Goal: Information Seeking & Learning: Learn about a topic

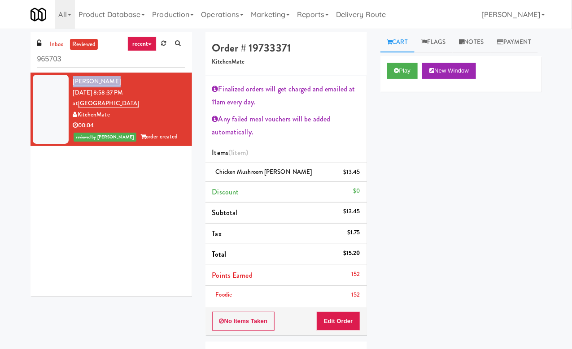
drag, startPoint x: 114, startPoint y: 82, endPoint x: 72, endPoint y: 82, distance: 42.6
click at [72, 82] on li "[PERSON_NAME] [DATE] 8:58:37 PM at [GEOGRAPHIC_DATA] KitchenMate 00:04 reviewed…" at bounding box center [111, 110] width 161 height 74
click at [408, 79] on button "Play" at bounding box center [402, 71] width 31 height 16
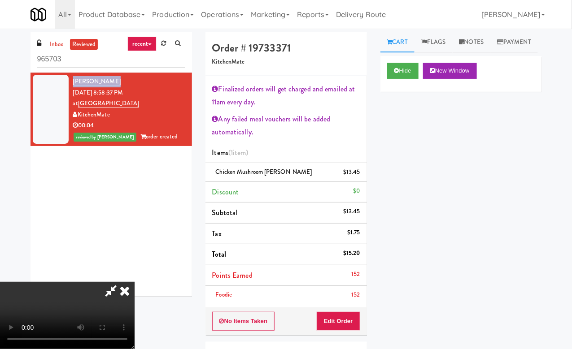
click at [135, 282] on video at bounding box center [67, 315] width 135 height 67
click at [135, 282] on icon at bounding box center [125, 291] width 20 height 18
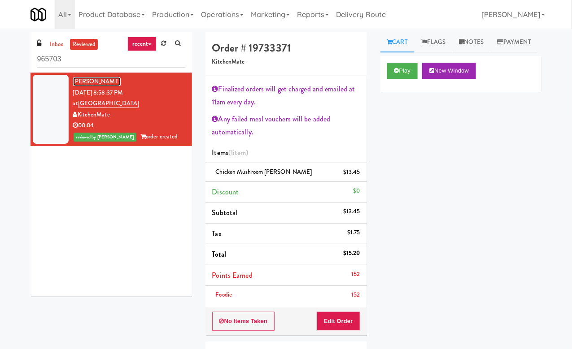
click at [88, 80] on link "[PERSON_NAME]" at bounding box center [97, 81] width 48 height 9
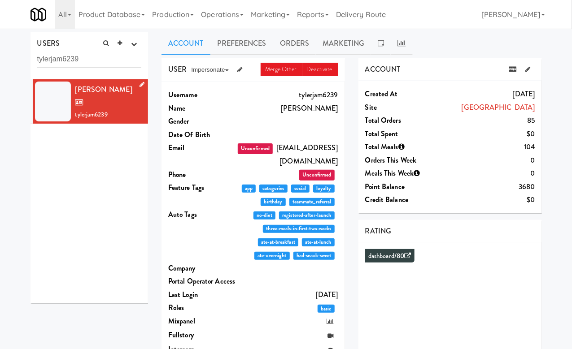
drag, startPoint x: 117, startPoint y: 92, endPoint x: 76, endPoint y: 90, distance: 40.9
click at [76, 90] on span "[PERSON_NAME]" at bounding box center [103, 96] width 57 height 24
copy span "[PERSON_NAME]"
click at [536, 135] on div "Created at [DATE] Site [GEOGRAPHIC_DATA][PERSON_NAME] Total Orders 85 Total Spe…" at bounding box center [449, 147] width 183 height 133
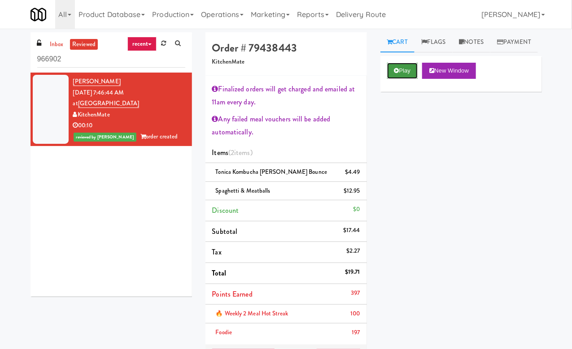
click at [398, 74] on icon at bounding box center [396, 71] width 5 height 6
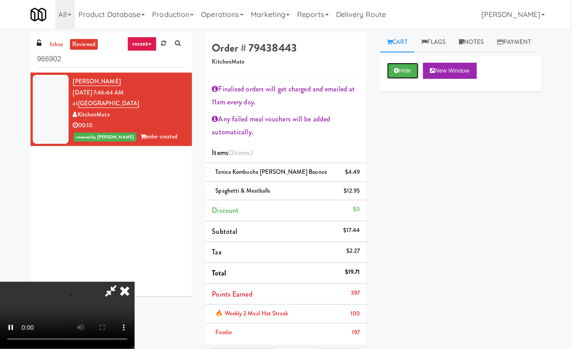
scroll to position [65, 0]
click at [135, 282] on video at bounding box center [67, 315] width 135 height 67
click at [418, 156] on div "Hide New Window Primary Flag Clear Flag if unable to determine what was taken o…" at bounding box center [460, 224] width 161 height 336
click at [135, 282] on icon at bounding box center [125, 291] width 20 height 18
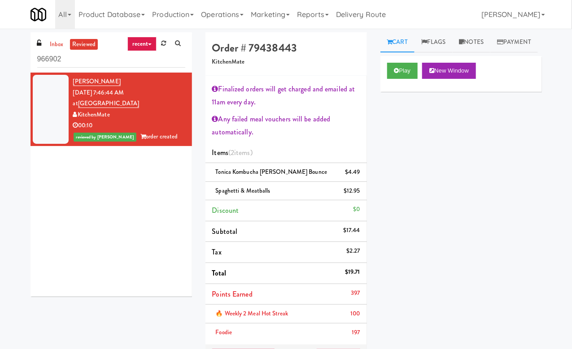
click at [420, 202] on div "Play New Window Primary Flag Clear Flag if unable to determine what was taken o…" at bounding box center [460, 224] width 161 height 336
click at [93, 81] on link "[PERSON_NAME]" at bounding box center [97, 81] width 48 height 9
